Goal: Book appointment/travel/reservation

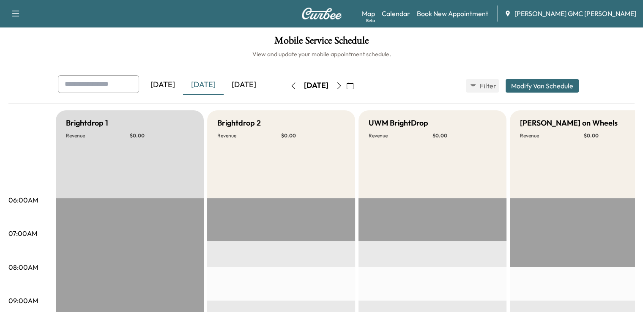
click at [342, 87] on icon "button" at bounding box center [339, 85] width 7 height 7
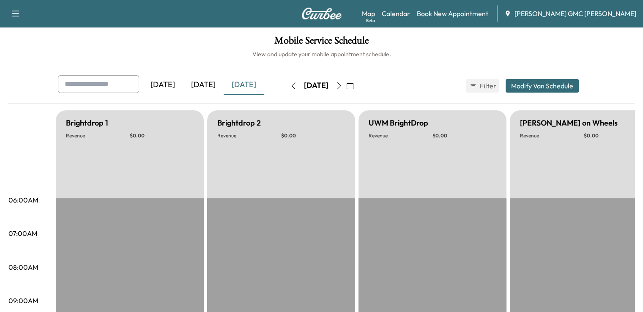
click at [346, 87] on button "button" at bounding box center [339, 86] width 14 height 14
click at [342, 87] on icon "button" at bounding box center [339, 85] width 7 height 7
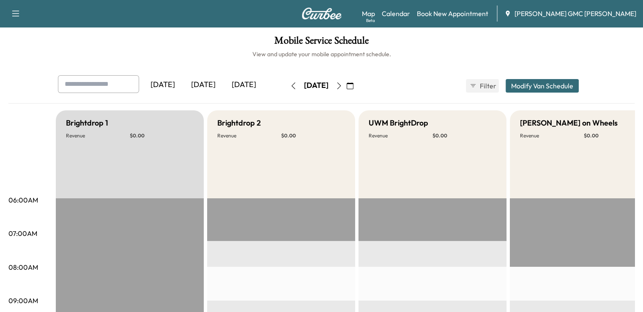
click at [342, 88] on icon "button" at bounding box center [339, 85] width 7 height 7
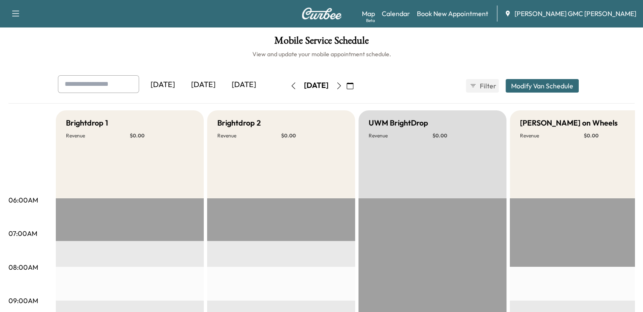
click at [183, 93] on div "[DATE]" at bounding box center [203, 84] width 41 height 19
